Goal: Information Seeking & Learning: Compare options

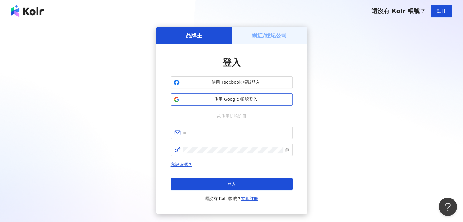
click at [240, 99] on span "使用 Google 帳號登入" at bounding box center [236, 99] width 108 height 6
click at [400, 146] on div "品牌主 網紅/經紀公司 登入 使用 Facebook 帳號登入 使用 Google 帳號登入 或使用信箱註冊 忘記密碼？ 登入 還沒有 Kolr 帳號？ 立即…" at bounding box center [231, 121] width 448 height 188
click at [385, 155] on div "品牌主 網紅/經紀公司 登入 使用 Facebook 帳號登入 使用 Google 帳號登入 或使用信箱註冊 忘記密碼？ 登入 還沒有 Kolr 帳號？ 立即…" at bounding box center [231, 121] width 448 height 188
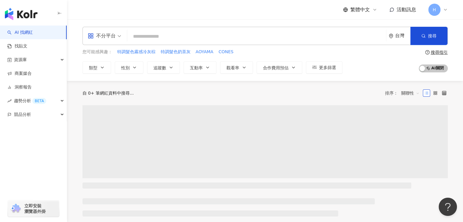
click at [164, 39] on input "search" at bounding box center [257, 37] width 254 height 12
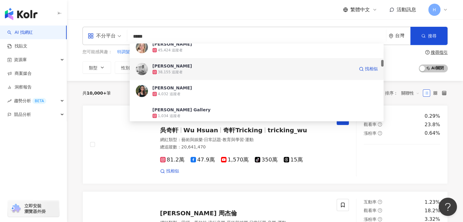
scroll to position [243, 0]
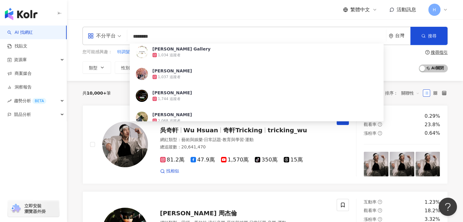
type input "********"
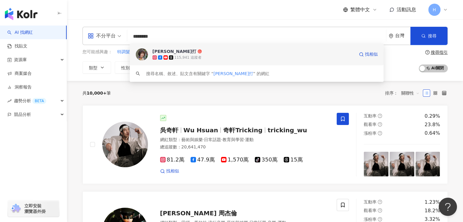
click at [246, 54] on span "Linda 零打" at bounding box center [253, 51] width 202 height 6
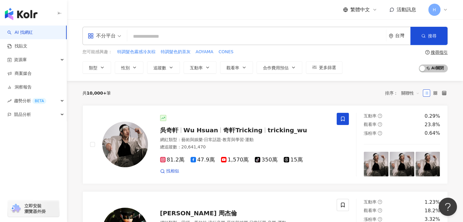
click at [164, 35] on input "search" at bounding box center [257, 37] width 254 height 12
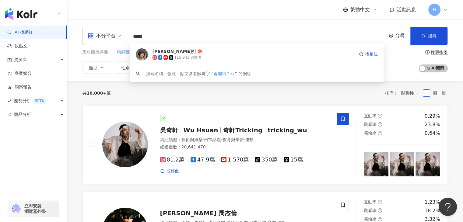
type input "****"
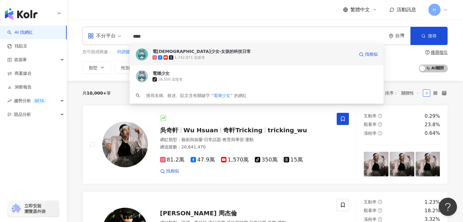
click at [186, 58] on div "1,742,871 追蹤者" at bounding box center [189, 57] width 31 height 5
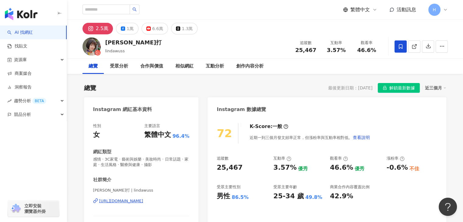
click at [398, 89] on span "解鎖最新數據" at bounding box center [402, 88] width 26 height 10
click at [160, 28] on div "6.6萬" at bounding box center [157, 28] width 11 height 9
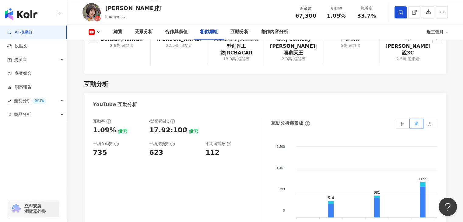
scroll to position [960, 0]
drag, startPoint x: 107, startPoint y: 143, endPoint x: 94, endPoint y: 144, distance: 13.8
click at [94, 148] on div "735" at bounding box center [118, 152] width 50 height 9
copy div "735"
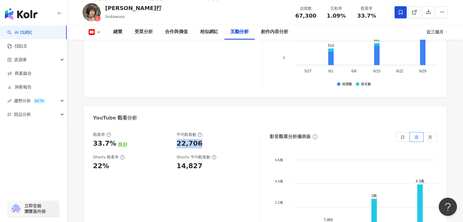
drag, startPoint x: 200, startPoint y: 135, endPoint x: 176, endPoint y: 136, distance: 24.0
click at [176, 136] on div "觀看率 33.7% 良好 平均觀看數 22,706" at bounding box center [173, 140] width 161 height 16
copy div "22,706"
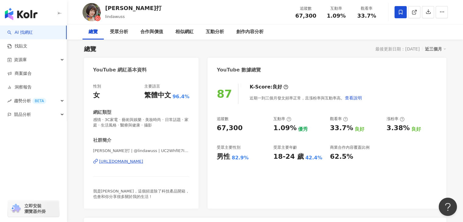
scroll to position [0, 0]
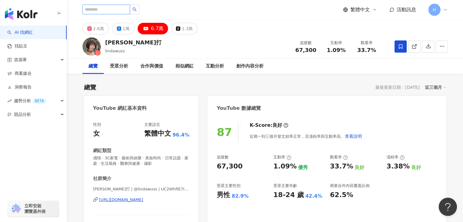
click at [110, 10] on input "search" at bounding box center [105, 10] width 47 height 10
type input "****"
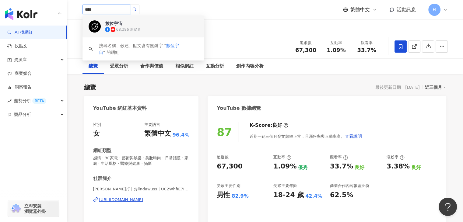
click at [134, 28] on div "68,396 追蹤者" at bounding box center [128, 29] width 25 height 5
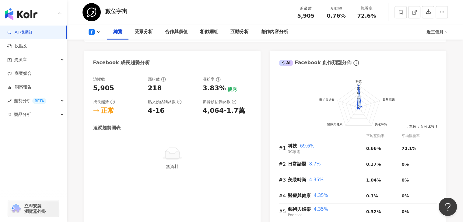
scroll to position [304, 0]
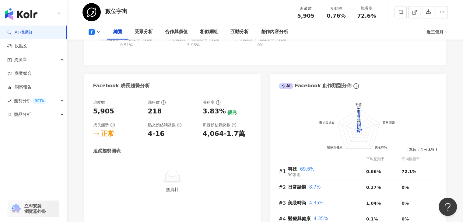
click at [98, 31] on icon at bounding box center [98, 32] width 5 height 5
click at [100, 57] on button "YouTube" at bounding box center [104, 57] width 37 height 9
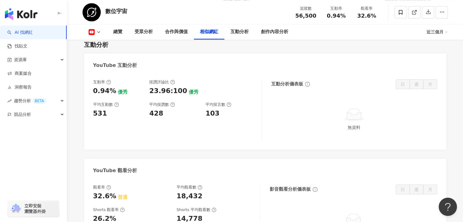
scroll to position [943, 0]
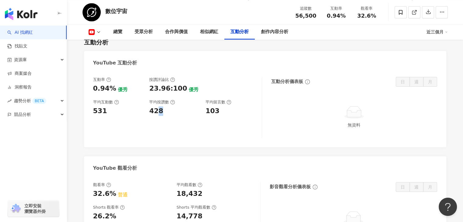
drag, startPoint x: 163, startPoint y: 103, endPoint x: 155, endPoint y: 103, distance: 7.6
click at [155, 106] on div "428" at bounding box center [174, 110] width 50 height 9
drag, startPoint x: 104, startPoint y: 103, endPoint x: 92, endPoint y: 103, distance: 11.6
click at [92, 103] on div "互動率 0.94% 優秀 按讚評論比 23.96:100 優秀 平均互動數 531 平均按讚數 428 平均留言數 103 互動分析儀表板 日 週 月 無資料" at bounding box center [265, 109] width 362 height 76
copy div "531"
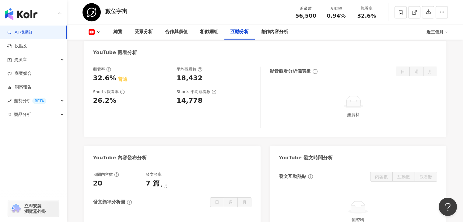
scroll to position [1034, 0]
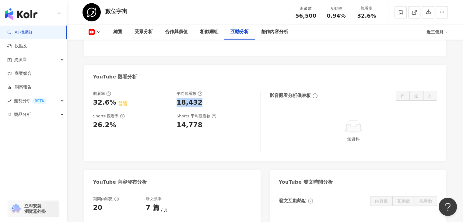
drag, startPoint x: 201, startPoint y: 95, endPoint x: 178, endPoint y: 96, distance: 22.5
click at [178, 98] on div "18,432" at bounding box center [215, 102] width 78 height 9
copy div "18,432"
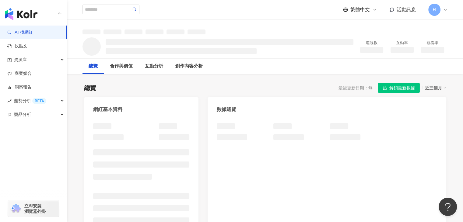
click at [401, 89] on span "解鎖最新數據" at bounding box center [402, 88] width 26 height 10
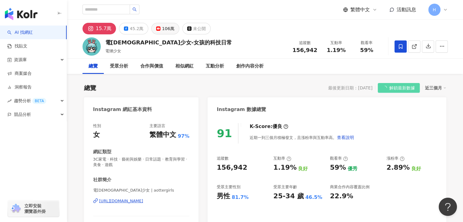
click at [163, 29] on div "106萬" at bounding box center [168, 28] width 12 height 9
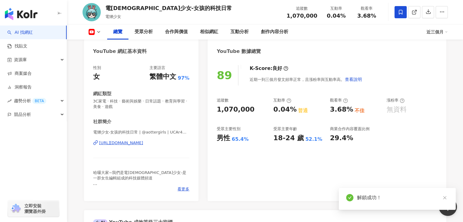
scroll to position [61, 0]
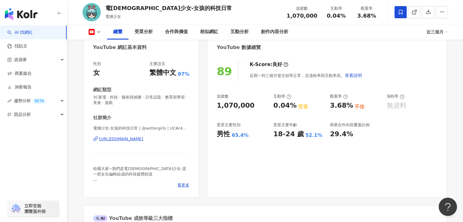
click at [418, 123] on div "追蹤數 1,070,000 互動率 0.04% 普通 觀看率 3.68% 不佳 漲粉率 無資料 受眾主要性別 男性 65.4% 受眾主要年齡 18-24 歲 …" at bounding box center [327, 116] width 220 height 45
